Goal: Communication & Community: Answer question/provide support

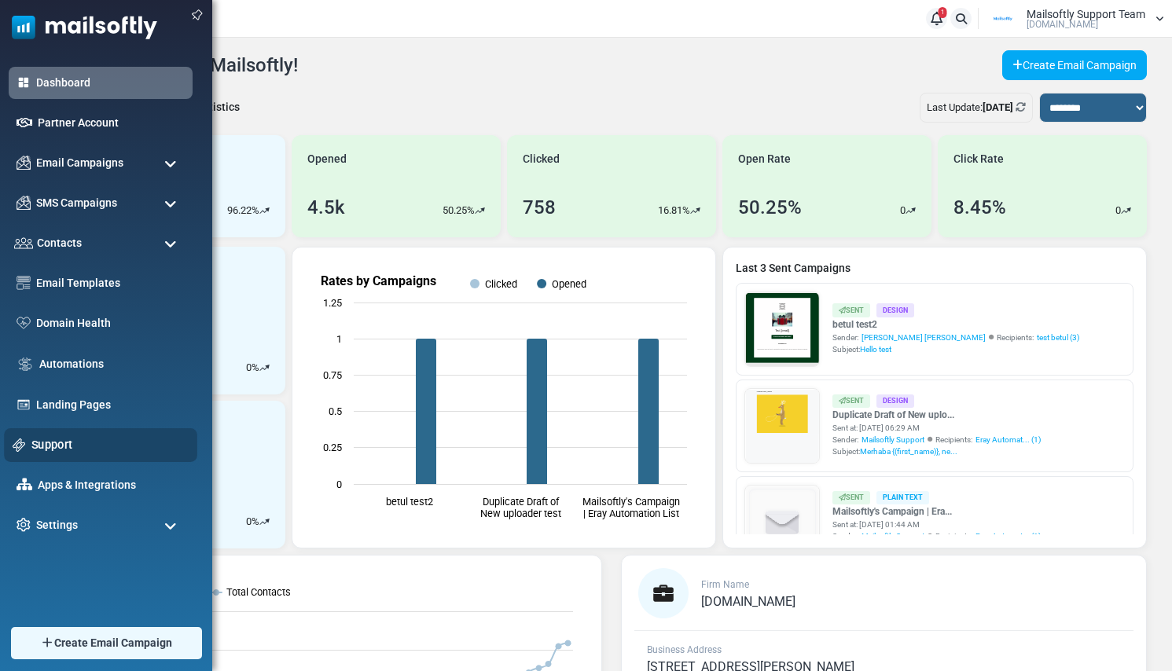
click at [61, 450] on link "Support" at bounding box center [109, 444] width 157 height 17
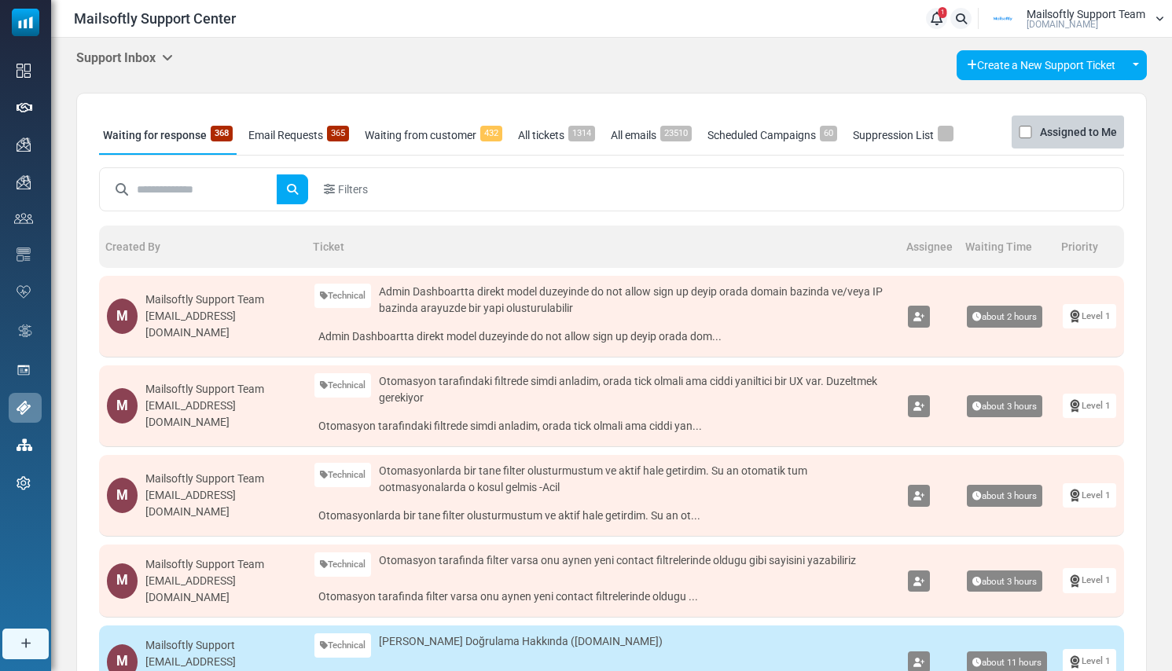
click at [170, 55] on icon at bounding box center [167, 57] width 11 height 13
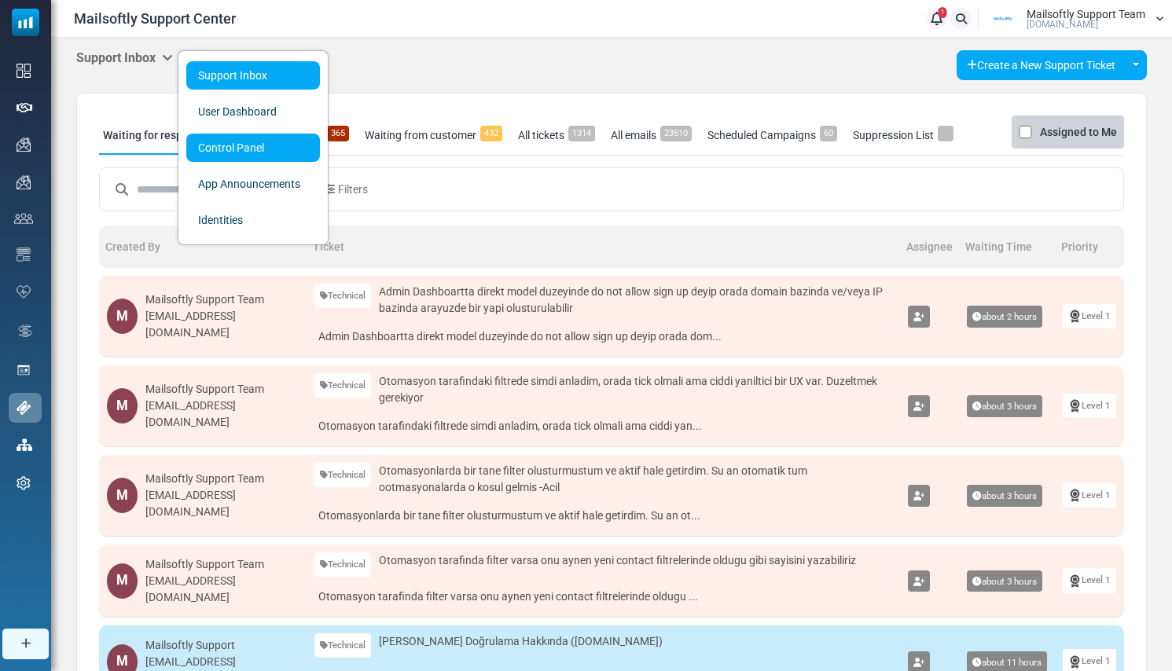
click at [208, 155] on link "Control Panel" at bounding box center [253, 148] width 134 height 28
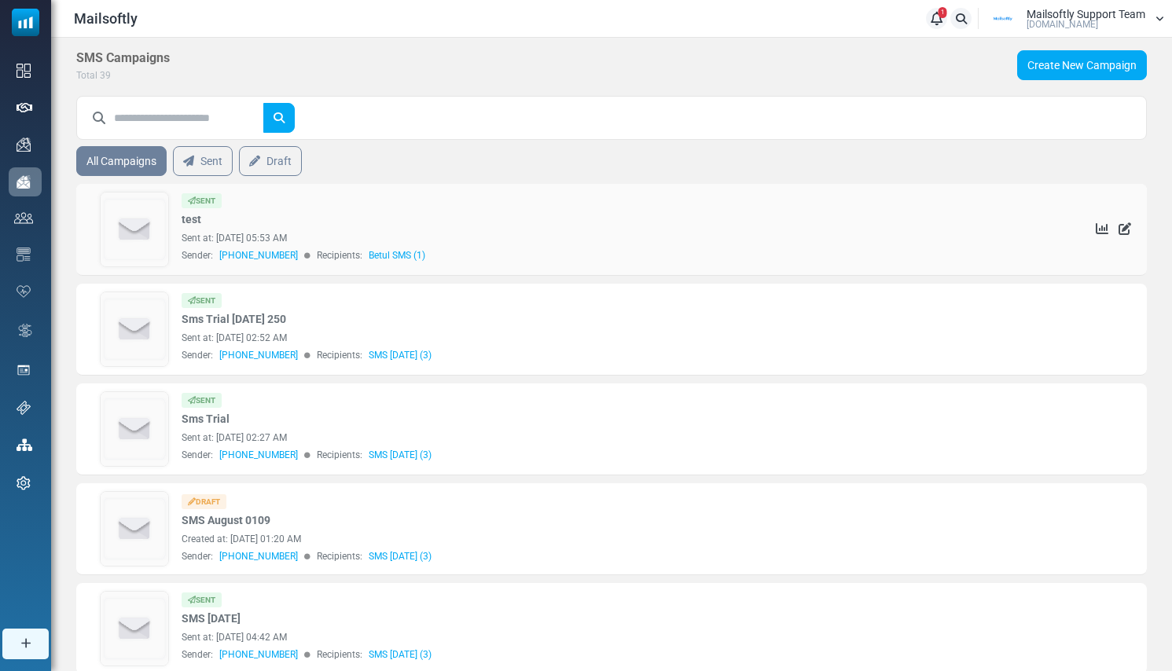
click at [139, 214] on img at bounding box center [135, 230] width 68 height 74
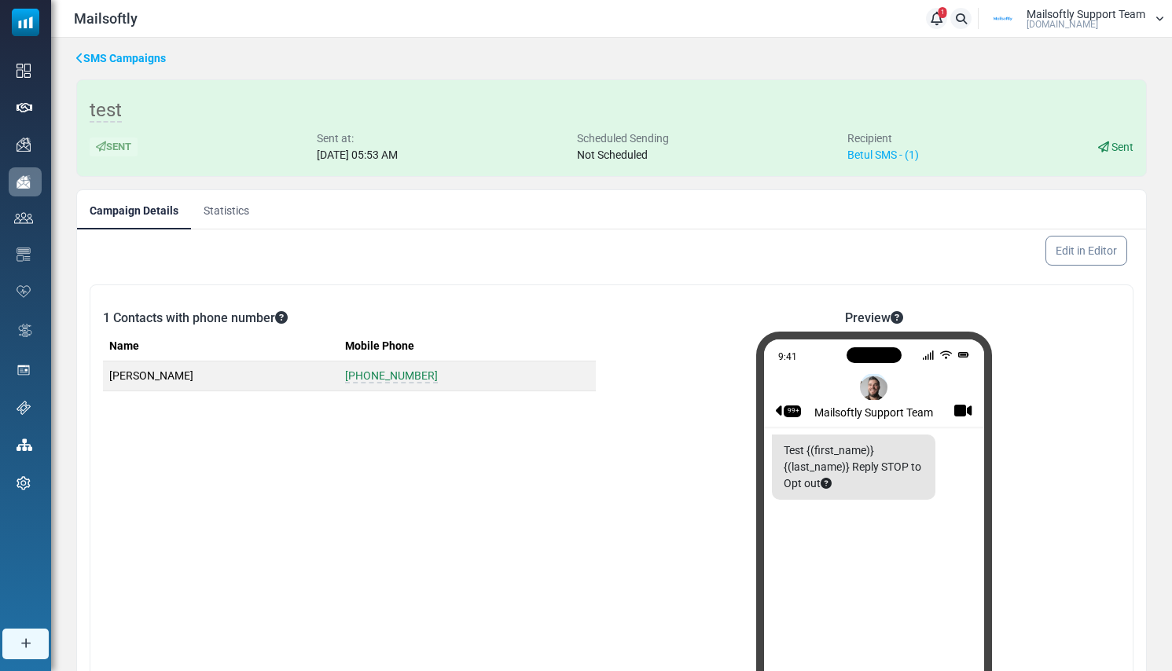
click at [231, 217] on link "Statistics" at bounding box center [226, 209] width 71 height 39
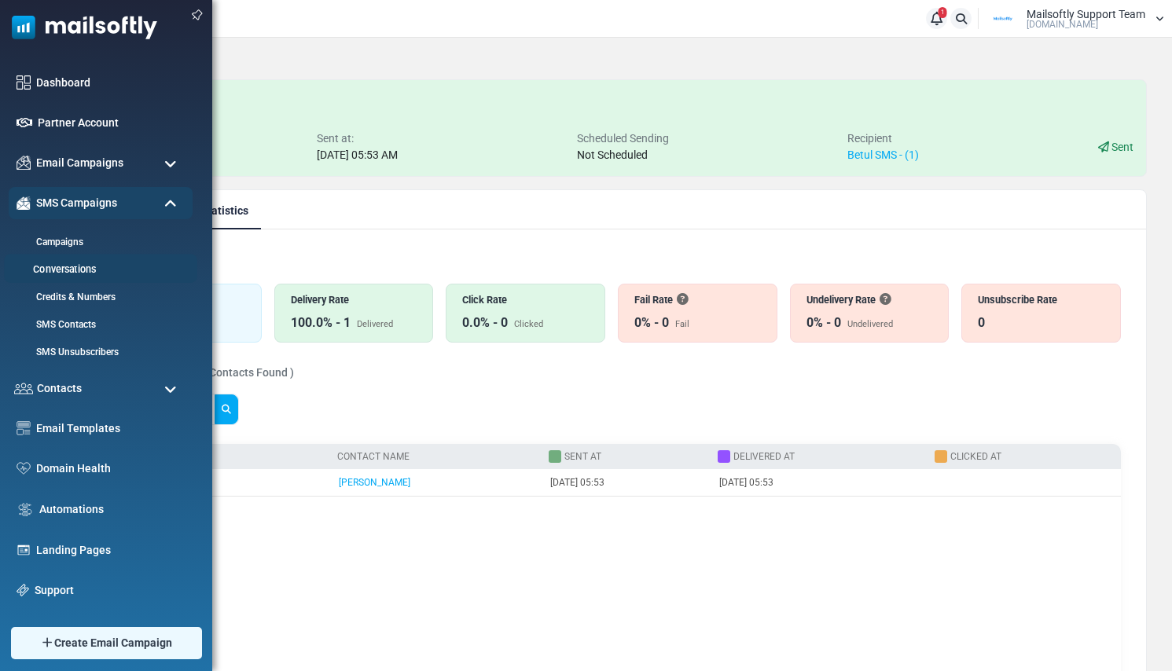
click at [71, 270] on link "Conversations" at bounding box center [98, 270] width 189 height 15
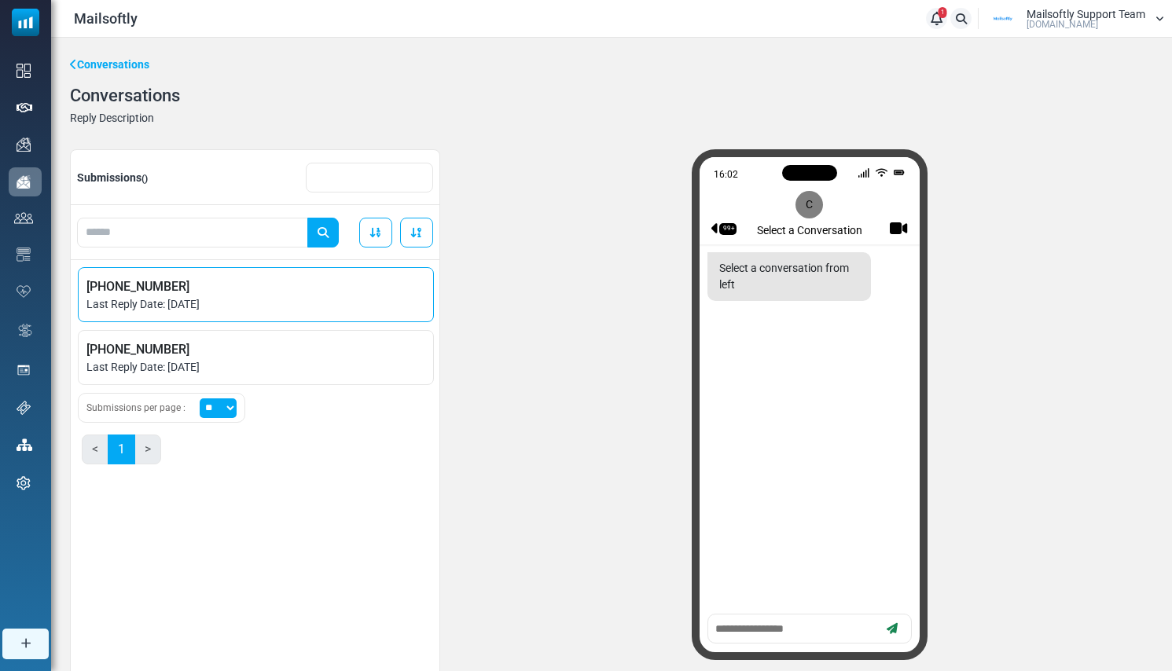
click at [179, 305] on span "Last Reply Date: [DATE]" at bounding box center [255, 304] width 339 height 17
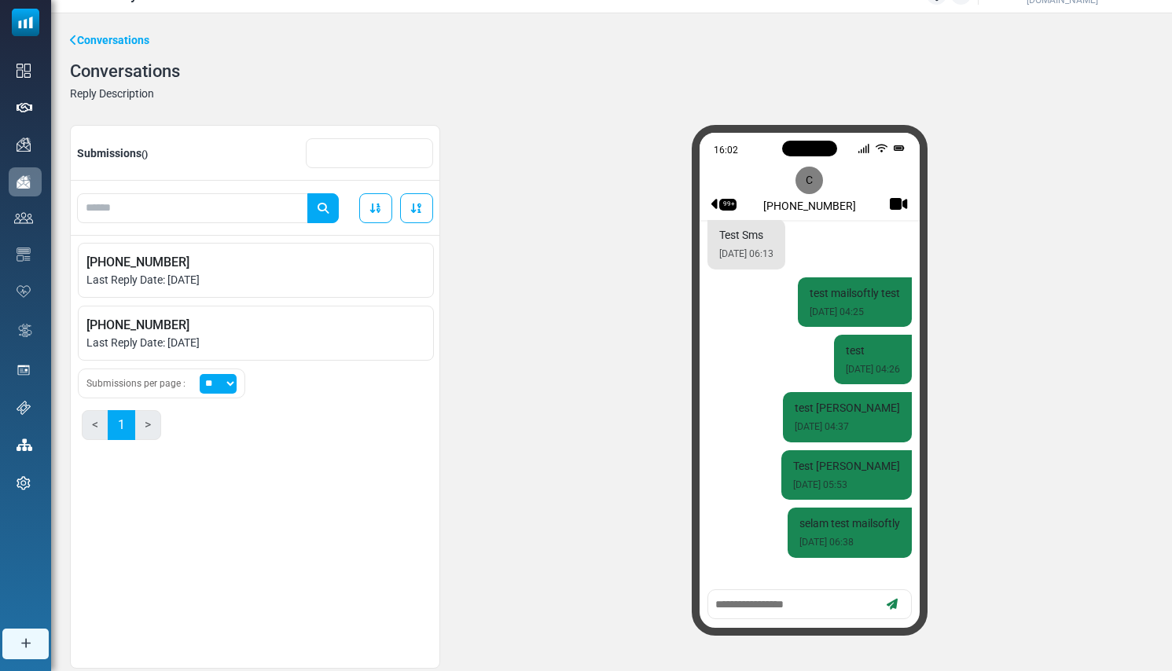
scroll to position [32, 0]
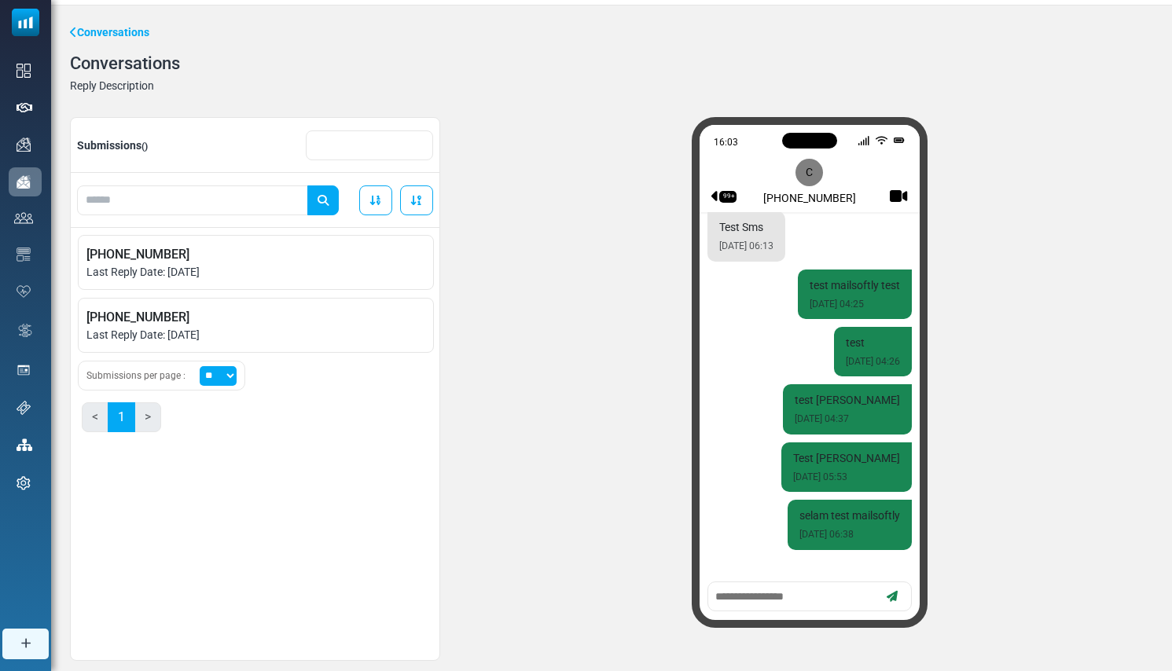
click at [891, 201] on div "99+ C +905535891496" at bounding box center [809, 174] width 196 height 59
click at [808, 182] on div "99+ C +905535891496" at bounding box center [809, 174] width 196 height 59
click at [263, 335] on span "Last Reply Date: August 20, 2025" at bounding box center [255, 335] width 339 height 17
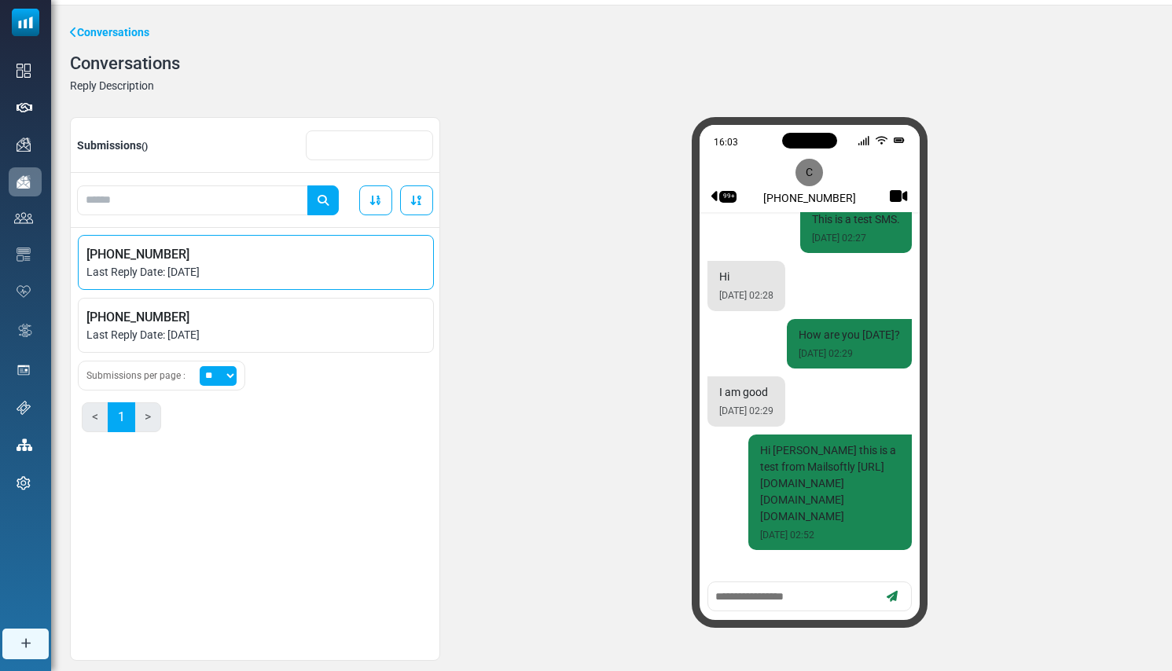
click at [270, 269] on span "Last Reply Date: August 22, 2025" at bounding box center [255, 272] width 339 height 17
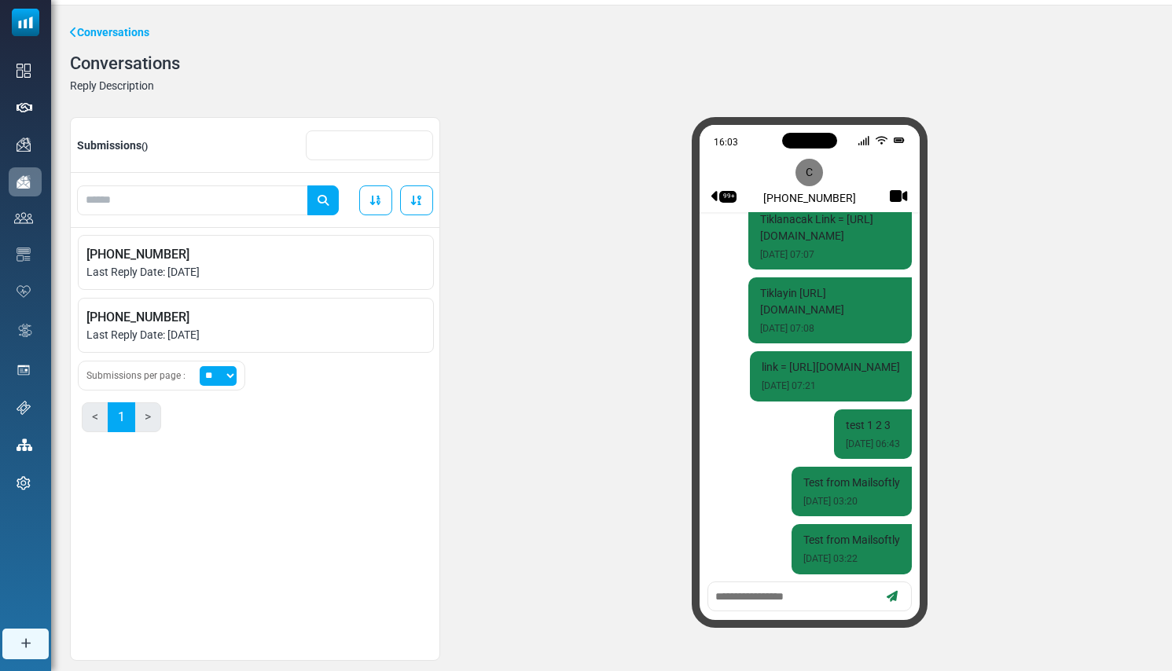
scroll to position [2233, 0]
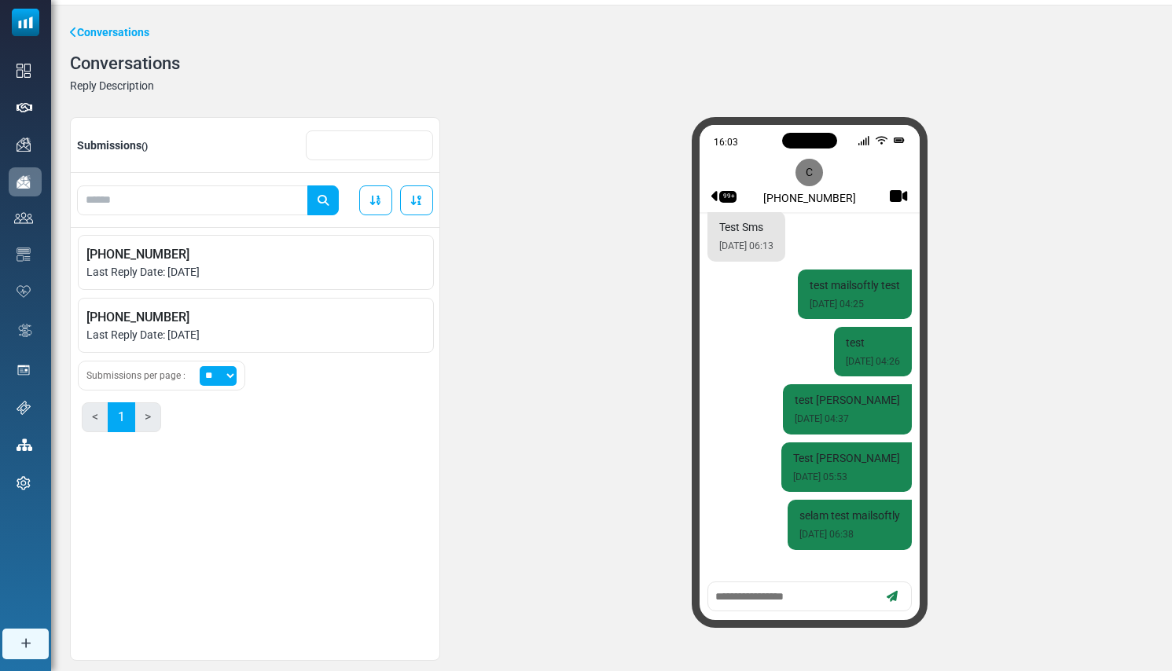
click at [810, 178] on div "99+ C +905535891496" at bounding box center [809, 174] width 196 height 59
click at [805, 200] on div "99+ C +905535891496" at bounding box center [809, 174] width 196 height 59
click at [206, 325] on span "+16505578851" at bounding box center [255, 317] width 339 height 19
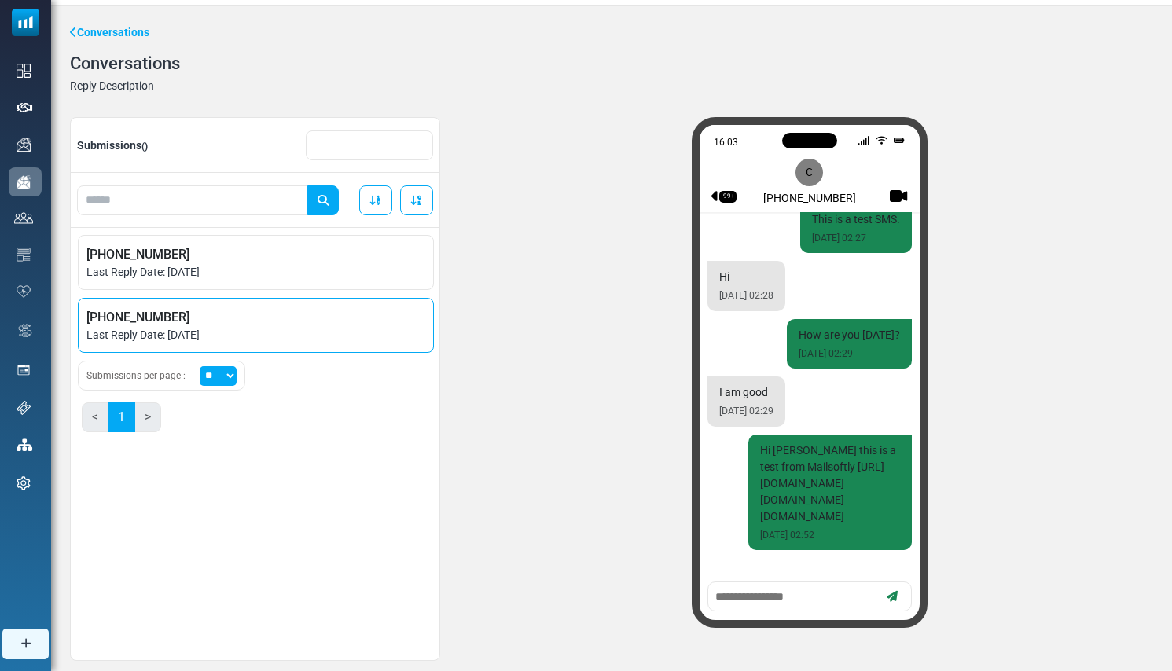
scroll to position [907, 0]
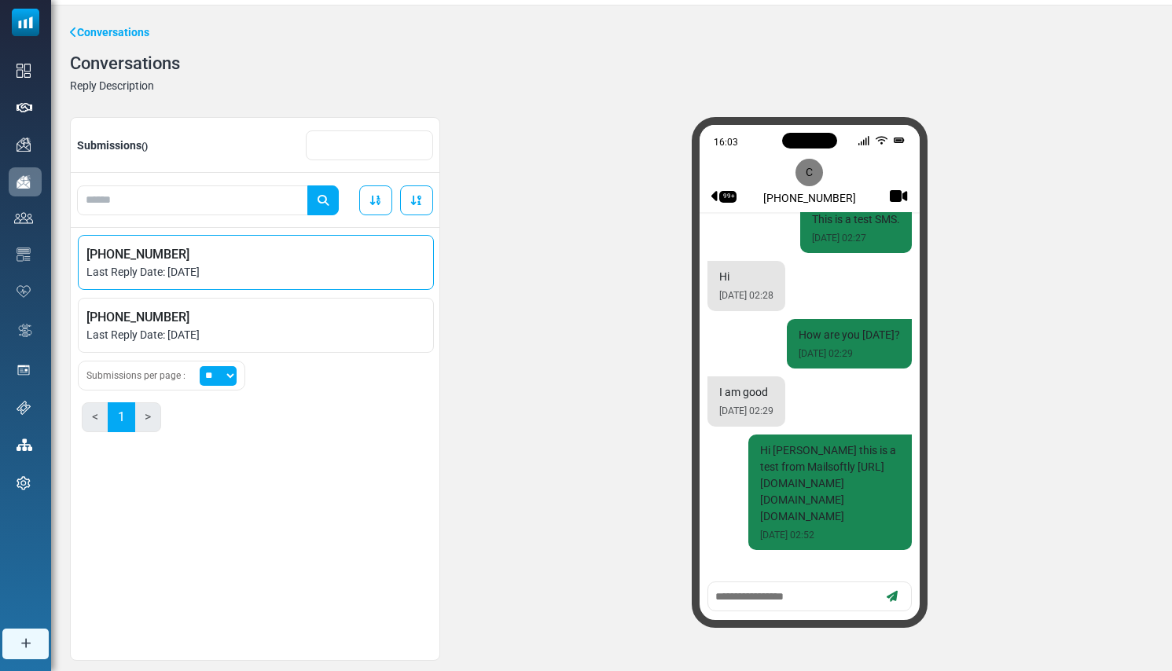
click at [226, 257] on span "[PHONE_NUMBER]" at bounding box center [255, 254] width 339 height 19
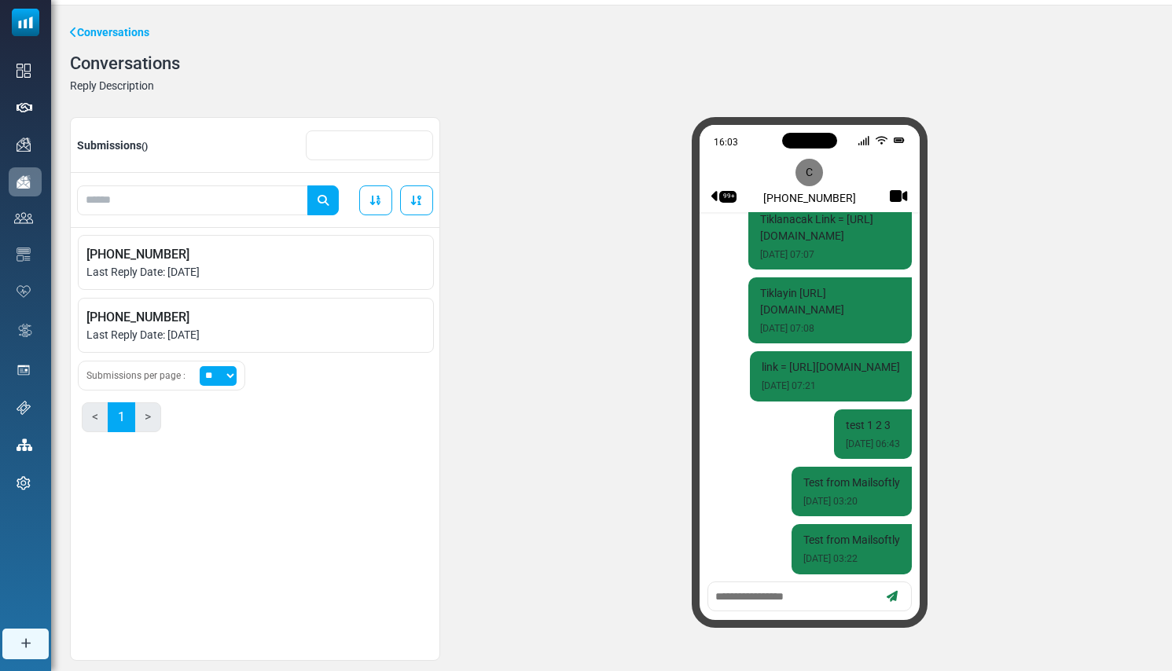
scroll to position [2233, 0]
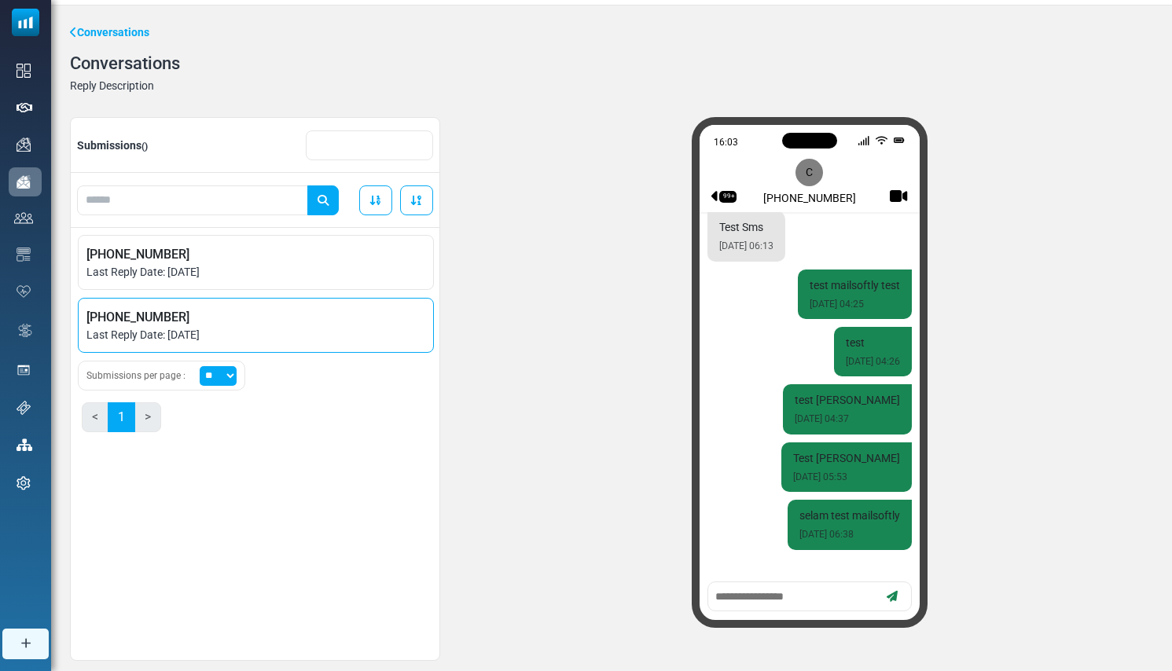
click at [227, 321] on span "+16505578851" at bounding box center [255, 317] width 339 height 19
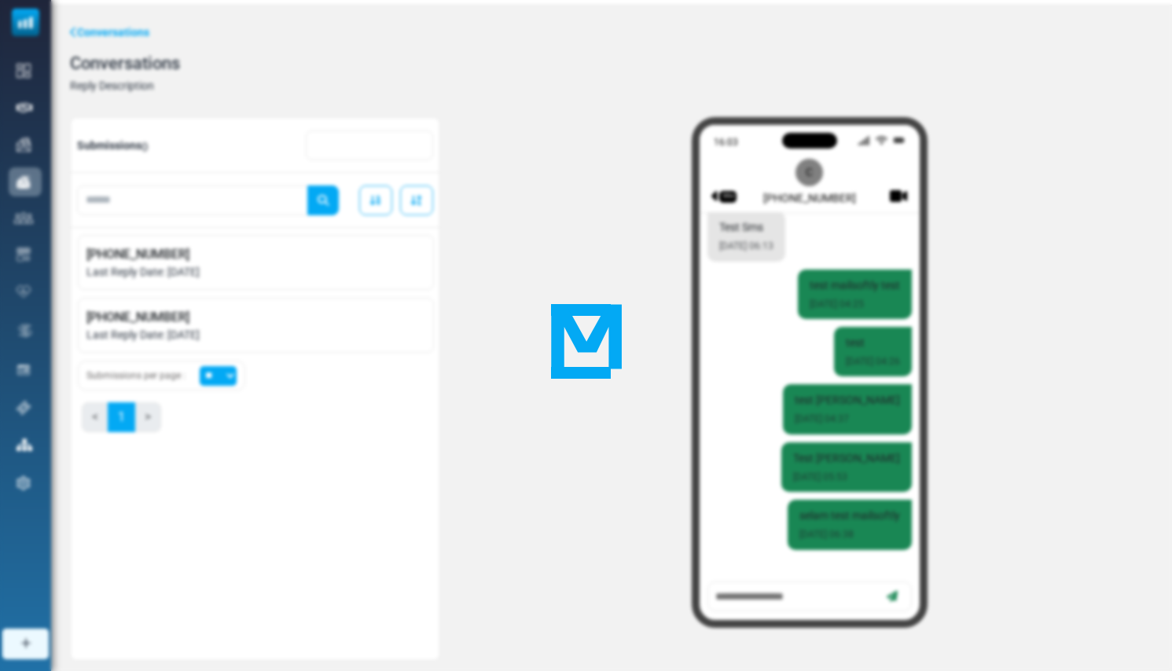
scroll to position [907, 0]
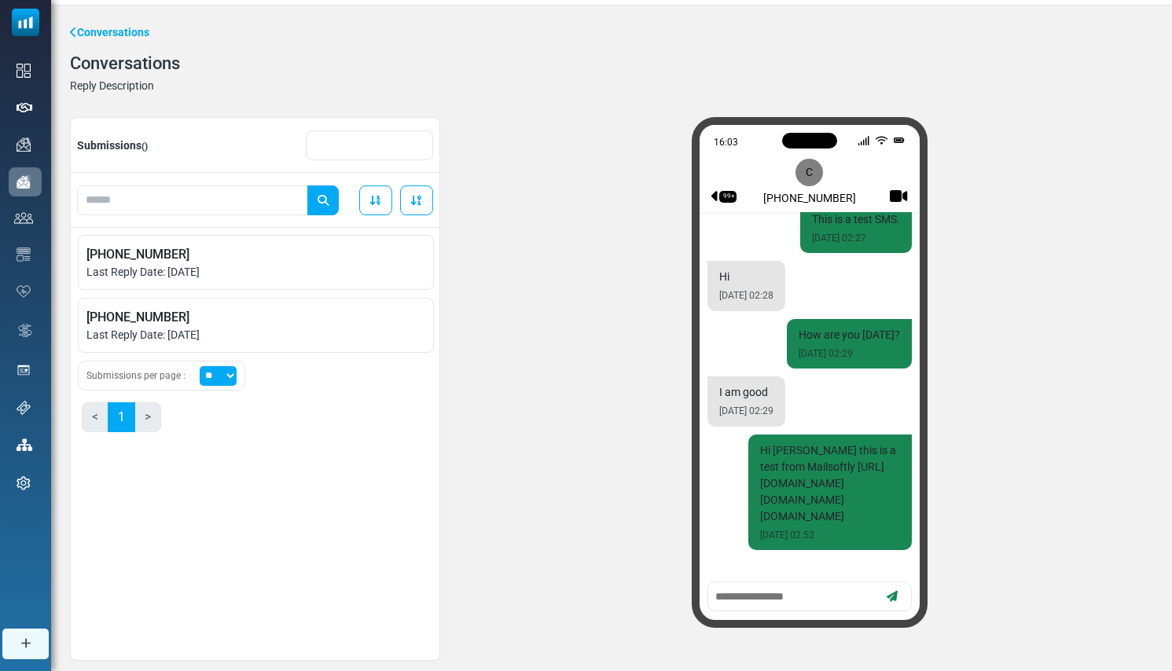
click at [780, 600] on textarea at bounding box center [795, 597] width 163 height 20
type textarea "******"
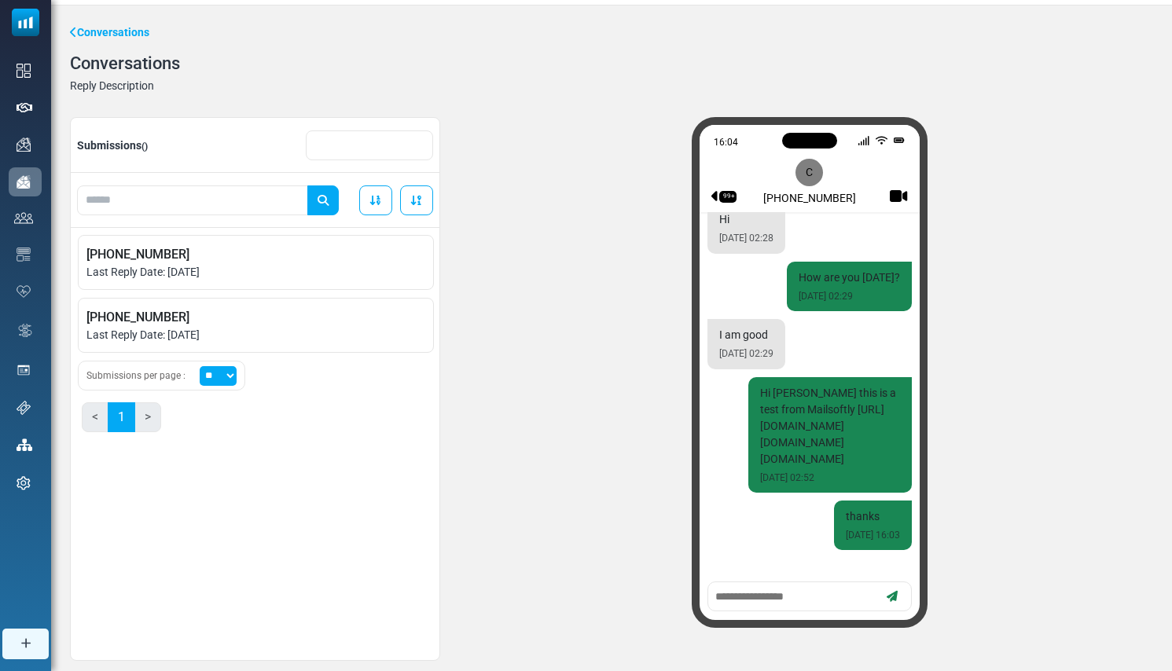
click at [205, 266] on span "Last Reply Date: August 22, 2025" at bounding box center [255, 272] width 339 height 17
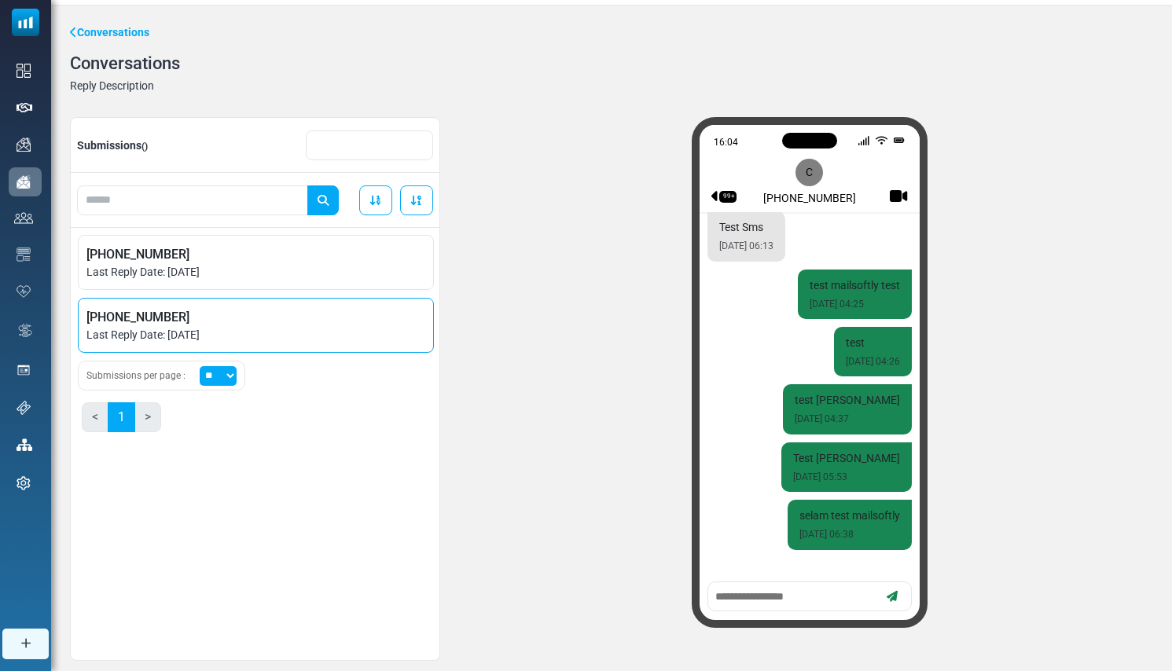
click at [191, 319] on span "+16505578851" at bounding box center [255, 317] width 339 height 19
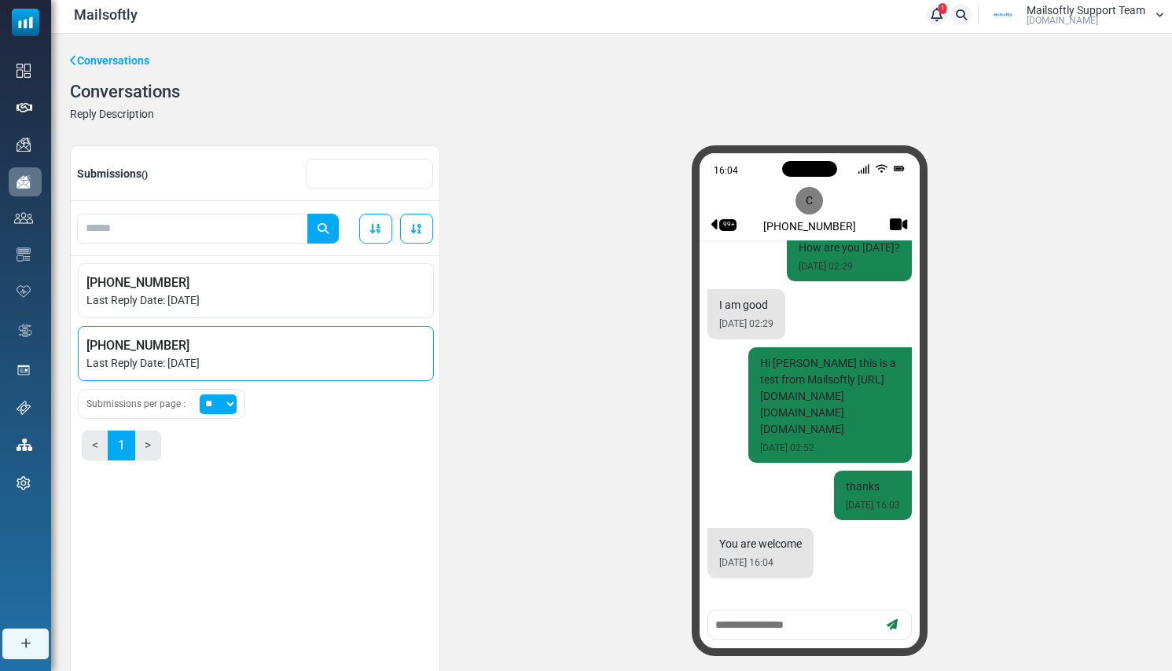
scroll to position [0, 0]
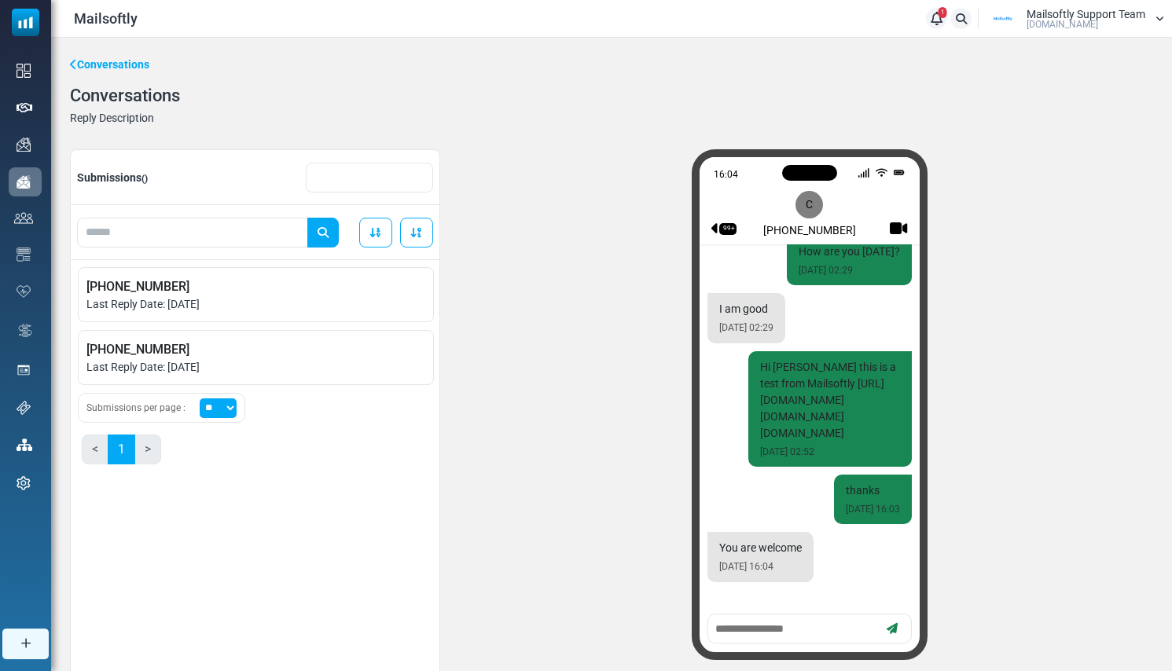
click at [418, 241] on link "Order by submission date (DESC)" at bounding box center [416, 233] width 33 height 30
click at [378, 240] on link "Order by submission date (ASC)" at bounding box center [375, 233] width 33 height 30
click at [414, 244] on link "Order by submission date (DESC)" at bounding box center [416, 233] width 33 height 30
click at [415, 244] on link "Order by submission date (DESC)" at bounding box center [416, 233] width 33 height 30
click at [373, 240] on link "Order by submission date (ASC)" at bounding box center [375, 233] width 33 height 30
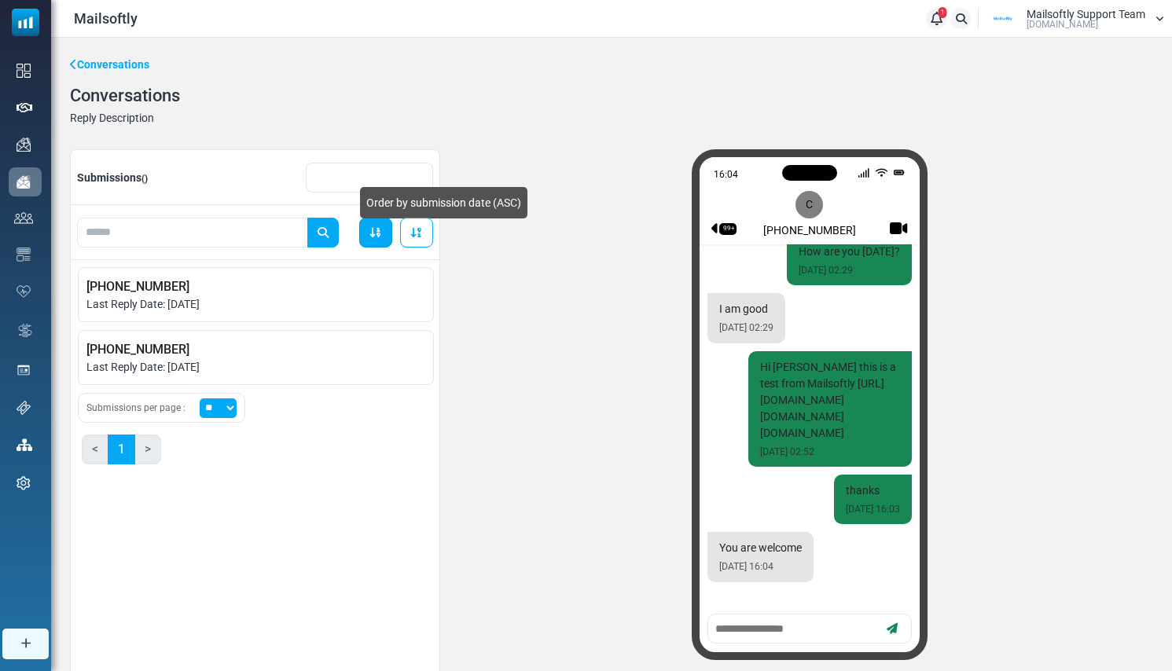
click at [373, 239] on link "Order by submission date (ASC)" at bounding box center [375, 233] width 33 height 30
click at [415, 235] on icon at bounding box center [416, 232] width 13 height 11
click at [84, 53] on div "Conversations Conversations Reply Description Submissions () Order by submissio…" at bounding box center [611, 375] width 1121 height 674
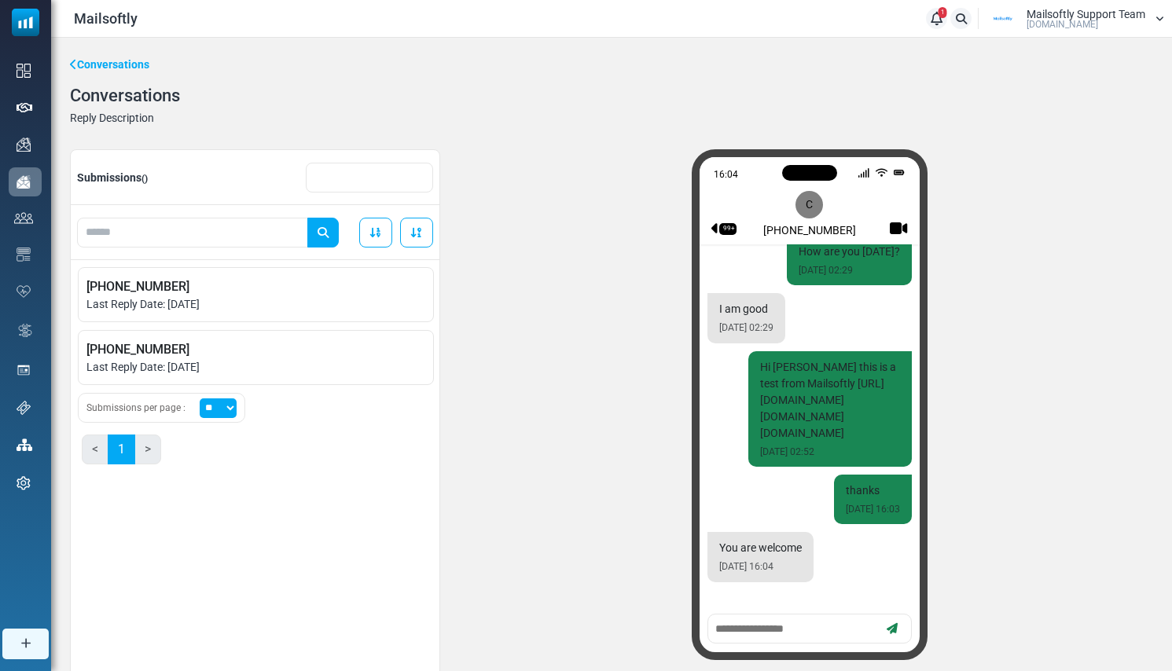
click at [85, 64] on link "Conversations" at bounding box center [109, 65] width 79 height 17
